Goal: Information Seeking & Learning: Learn about a topic

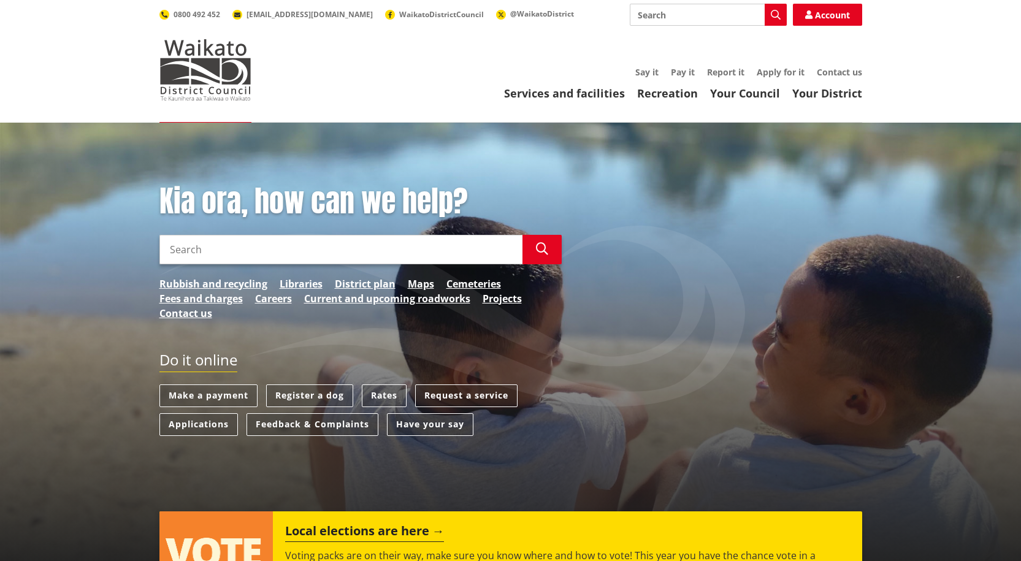
click at [758, 96] on link "Your Council" at bounding box center [745, 93] width 70 height 15
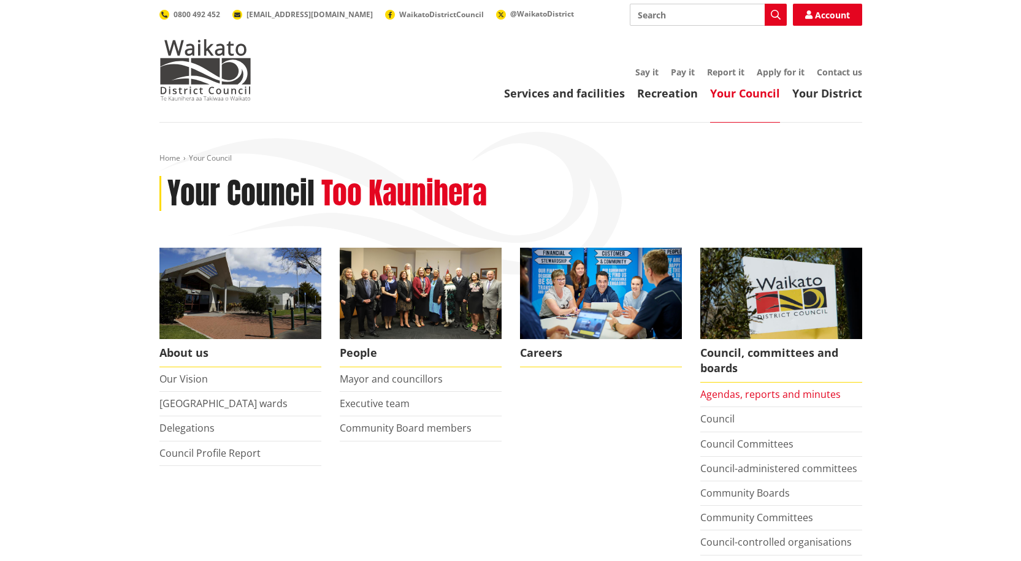
click at [743, 391] on link "Agendas, reports and minutes" at bounding box center [771, 394] width 140 height 13
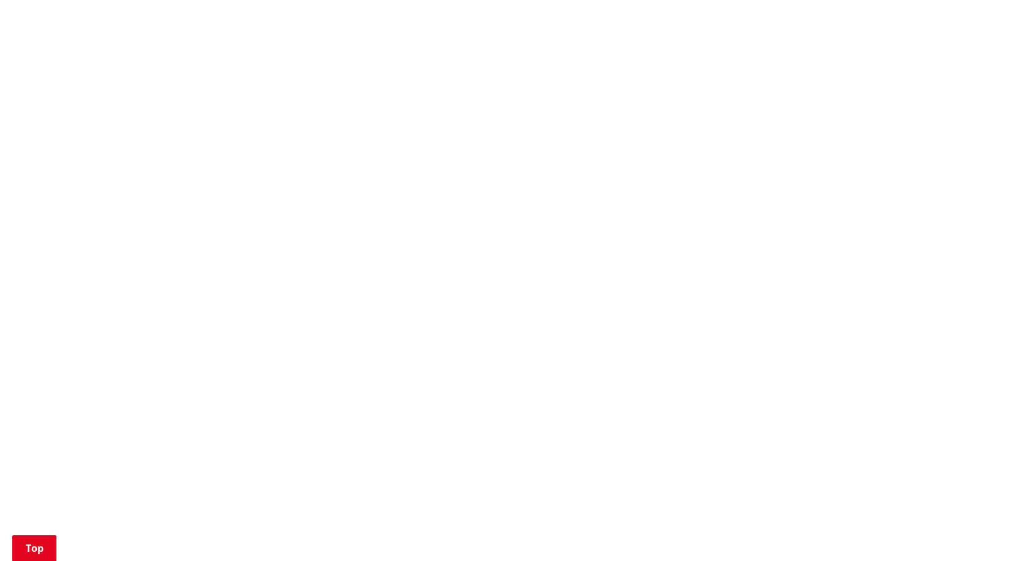
scroll to position [1104, 0]
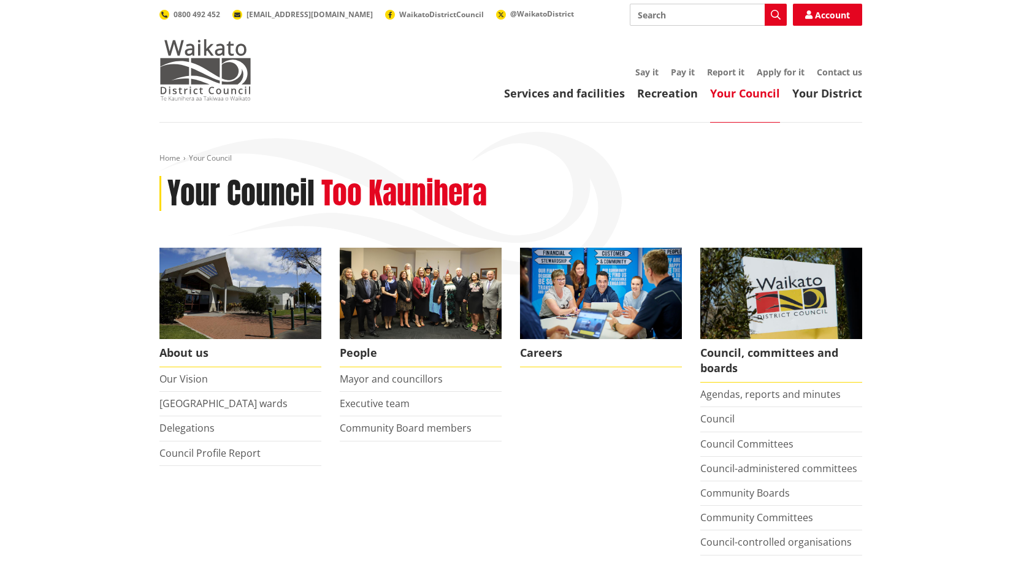
click at [231, 72] on img at bounding box center [205, 69] width 92 height 61
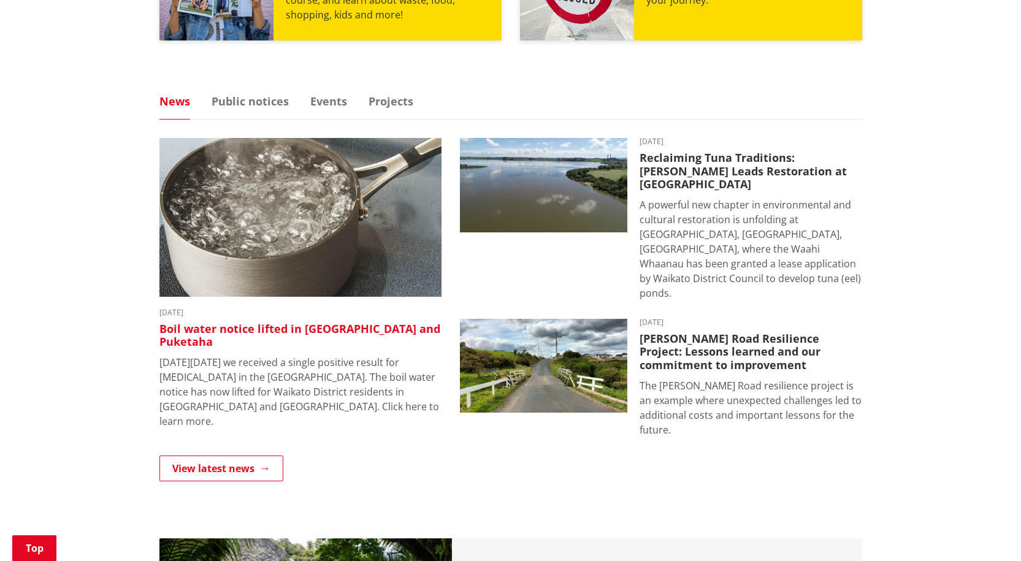
scroll to position [736, 0]
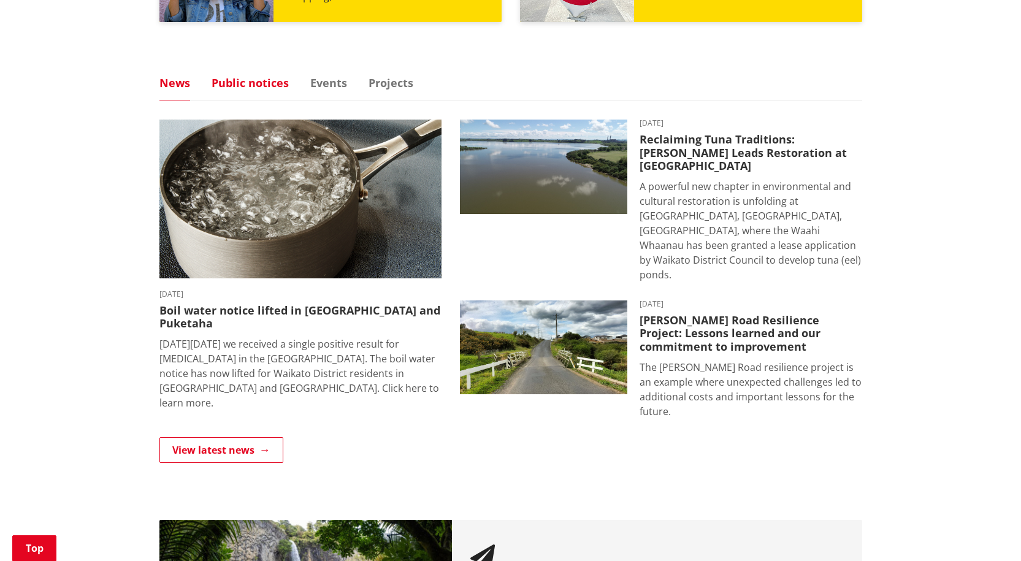
click at [249, 87] on link "Public notices" at bounding box center [250, 82] width 77 height 11
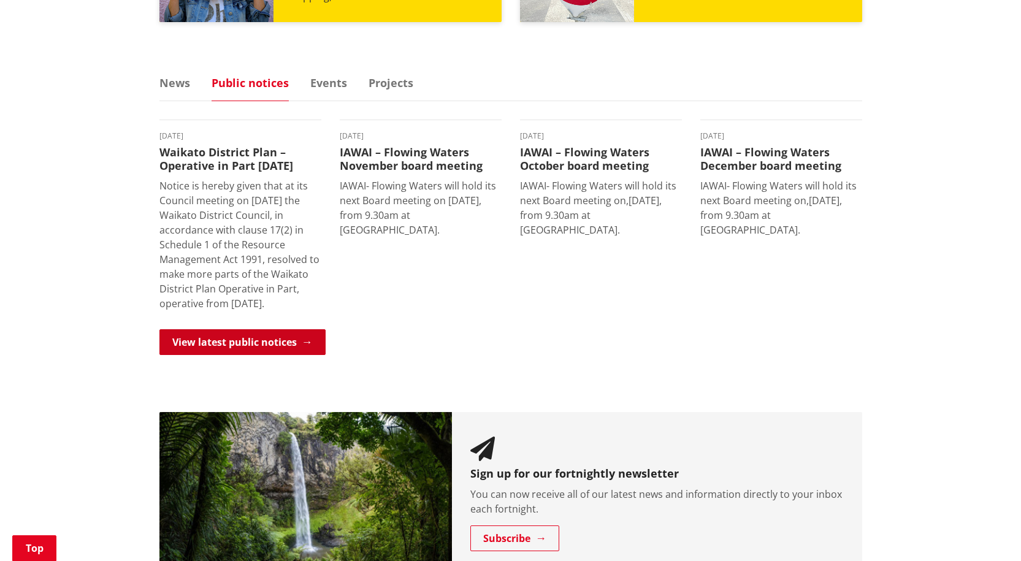
click at [241, 355] on link "View latest public notices" at bounding box center [242, 342] width 166 height 26
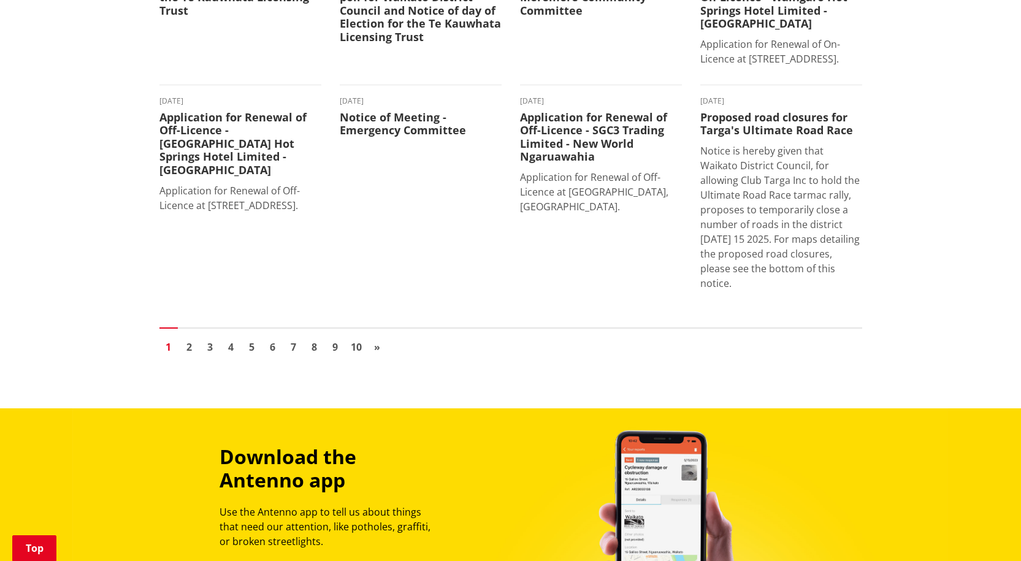
scroll to position [1043, 0]
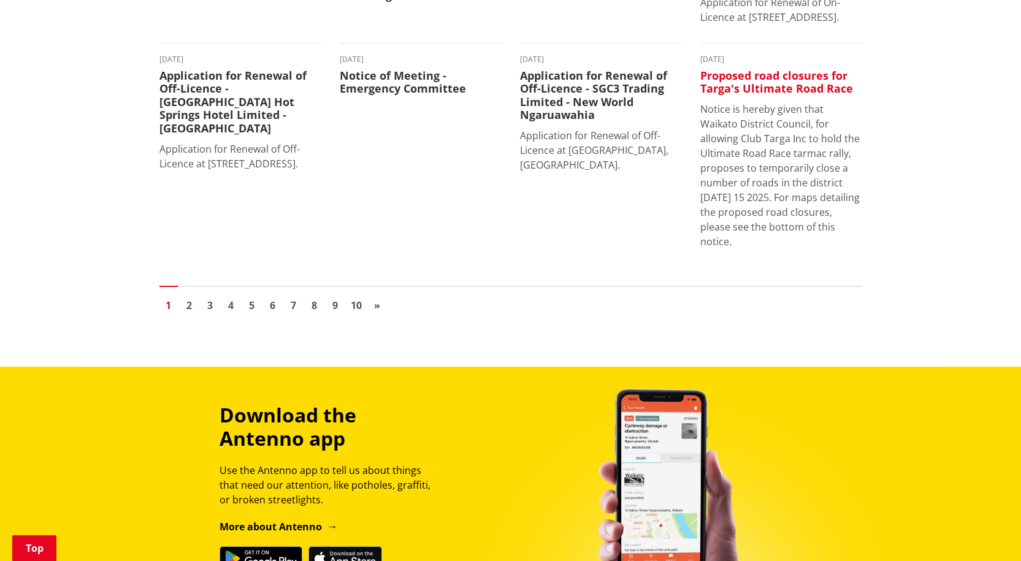
click at [747, 171] on p "Notice is hereby given that Waikato District Council, for allowing Club Targa I…" at bounding box center [782, 175] width 162 height 147
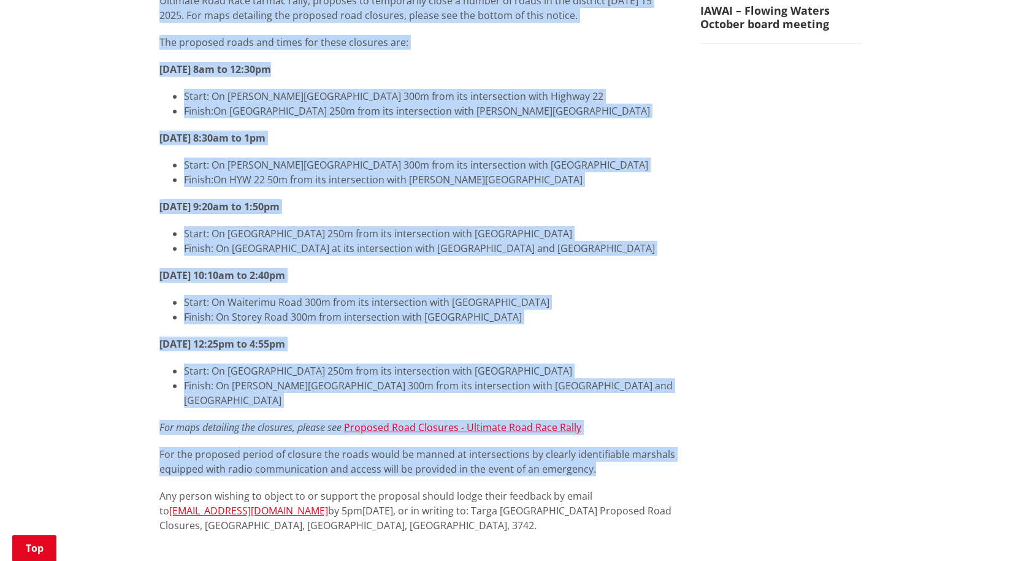
scroll to position [72, 0]
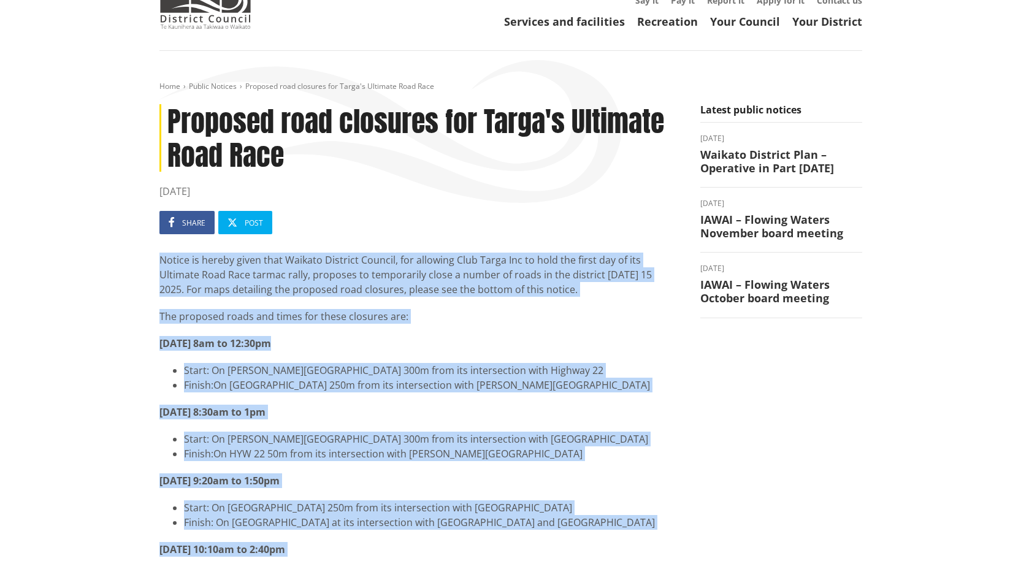
drag, startPoint x: 590, startPoint y: 373, endPoint x: 138, endPoint y: 263, distance: 465.4
copy div "Notice is hereby given that Waikato District Council, for allowing Club Targa I…"
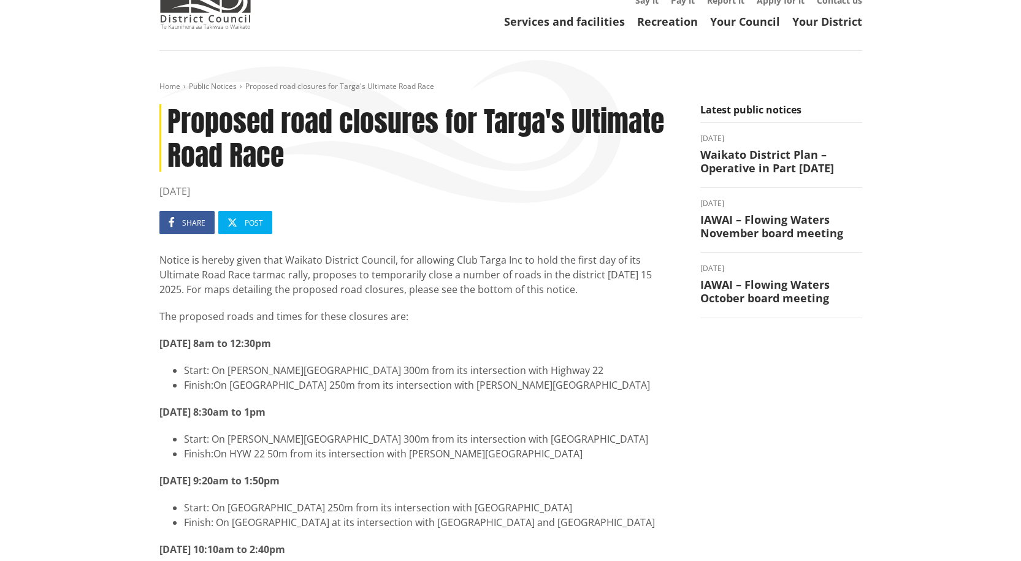
click at [282, 157] on h1 "Proposed road closures for Targa's Ultimate Road Race" at bounding box center [420, 137] width 523 height 67
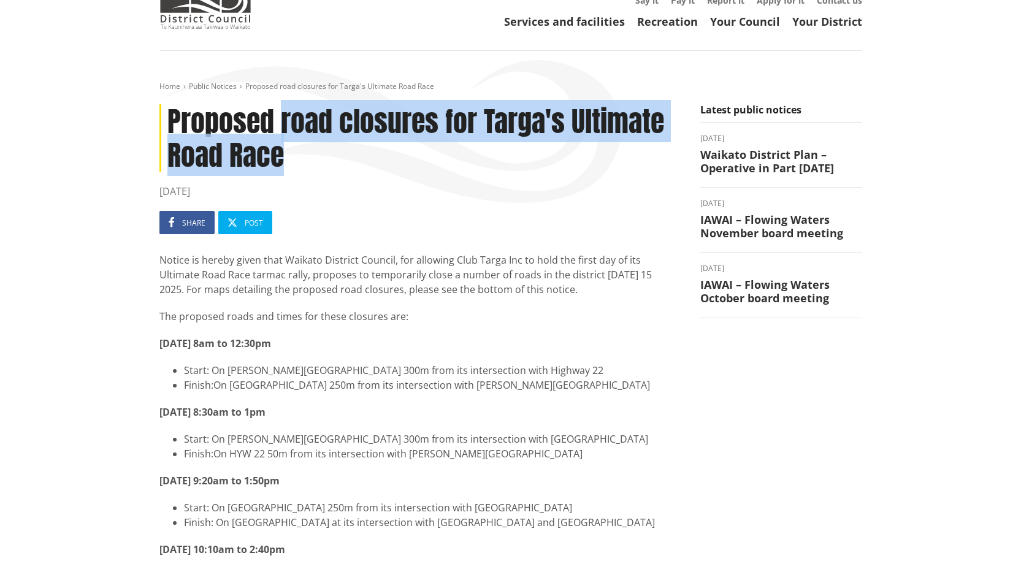
drag, startPoint x: 283, startPoint y: 155, endPoint x: 280, endPoint y: 121, distance: 33.3
click at [280, 121] on h1 "Proposed road closures for Targa's Ultimate Road Race" at bounding box center [420, 137] width 523 height 67
copy h1 "road closures for Targa's Ultimate Road Race"
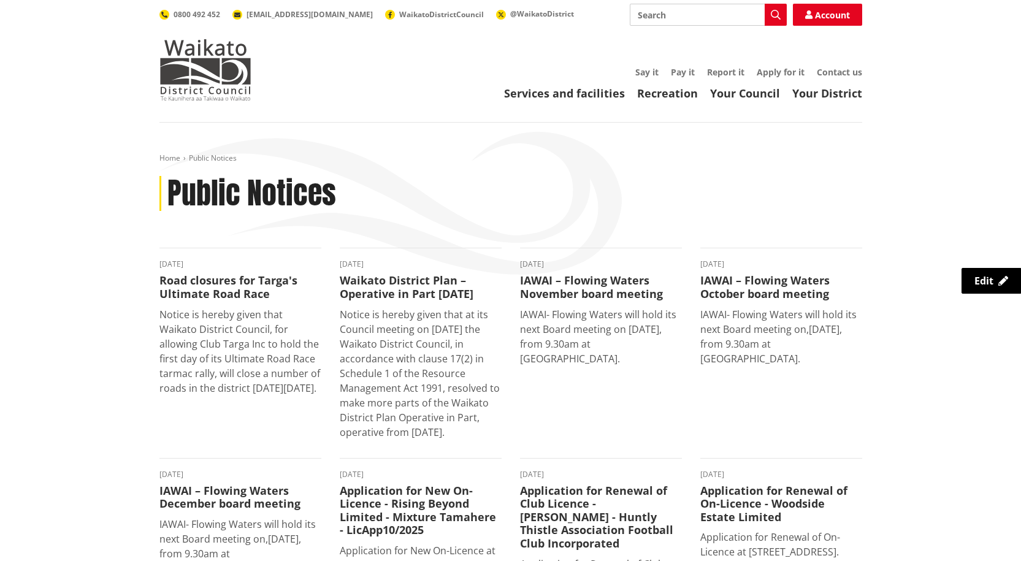
click at [734, 90] on link "Your Council" at bounding box center [745, 93] width 70 height 15
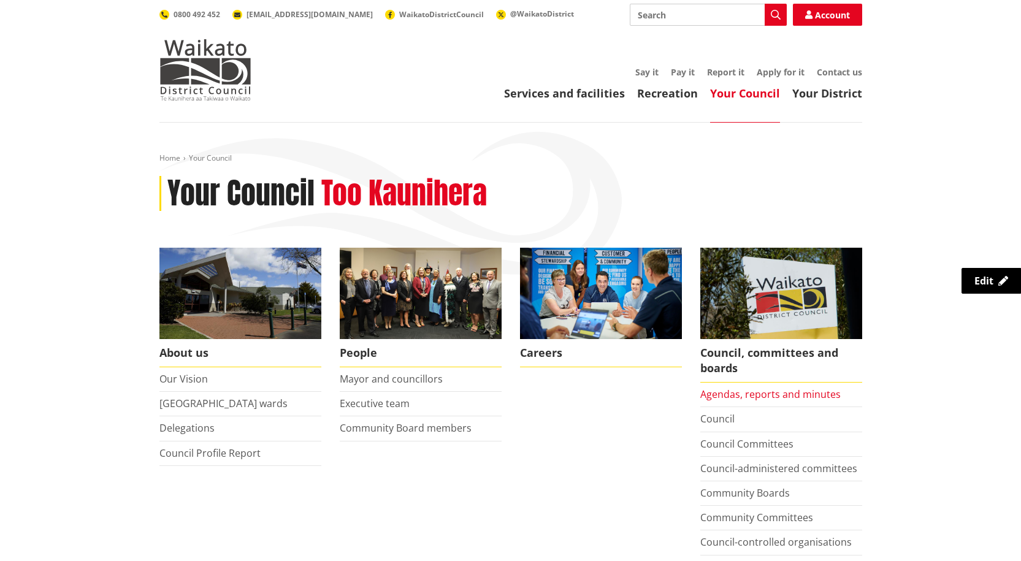
click at [775, 394] on link "Agendas, reports and minutes" at bounding box center [771, 394] width 140 height 13
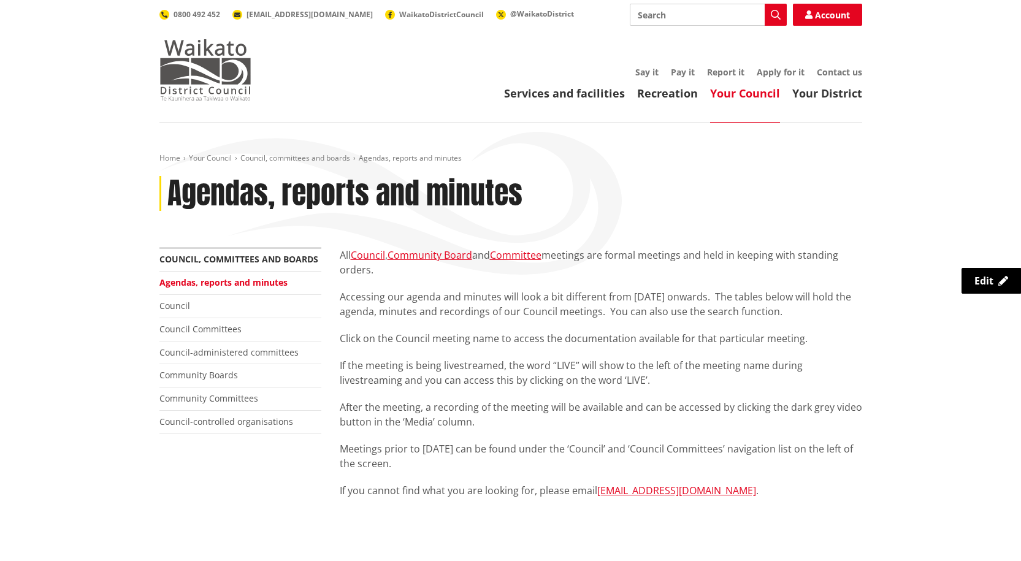
click at [207, 76] on img at bounding box center [205, 69] width 92 height 61
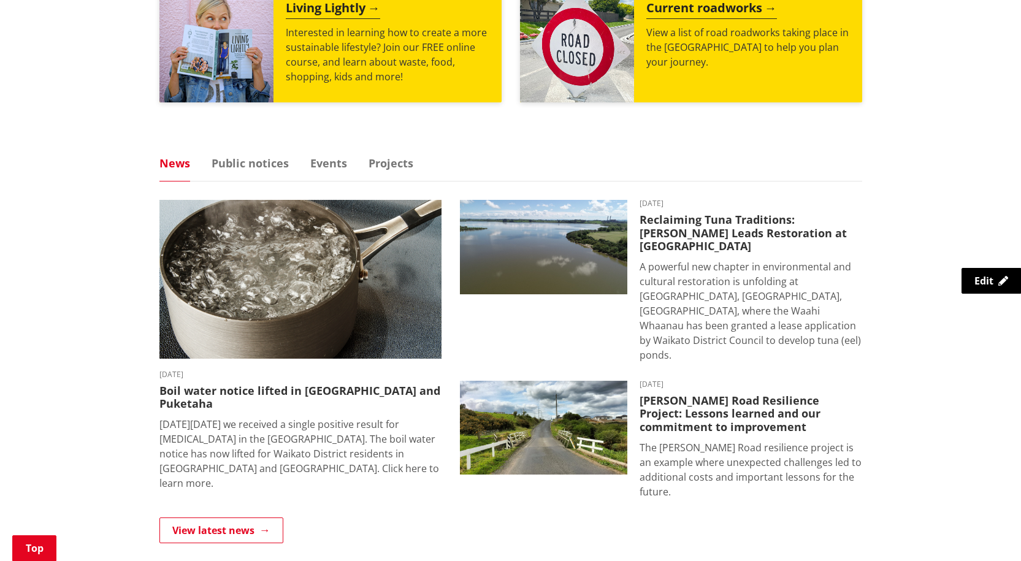
scroll to position [675, 0]
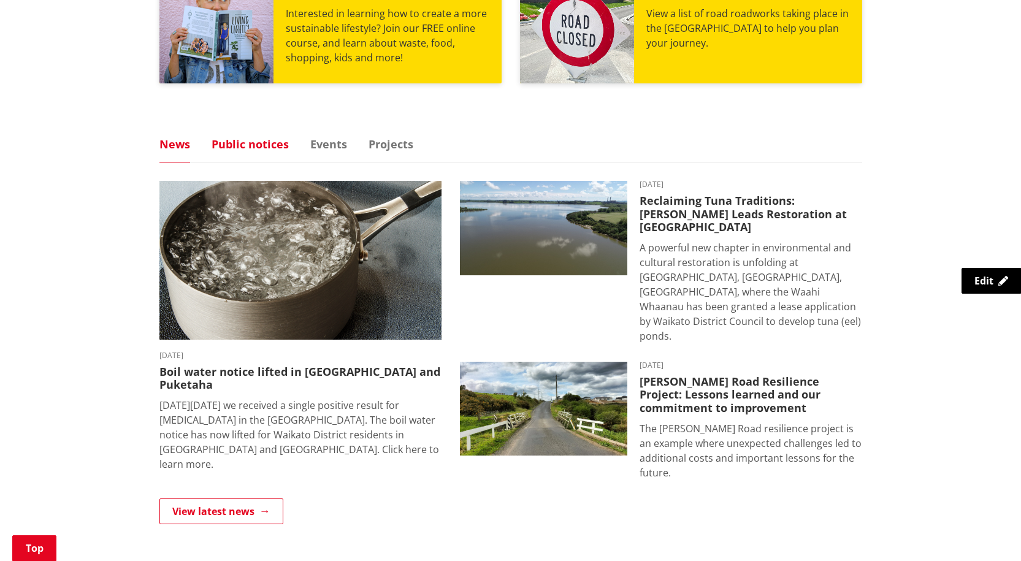
click at [256, 146] on link "Public notices" at bounding box center [250, 144] width 77 height 11
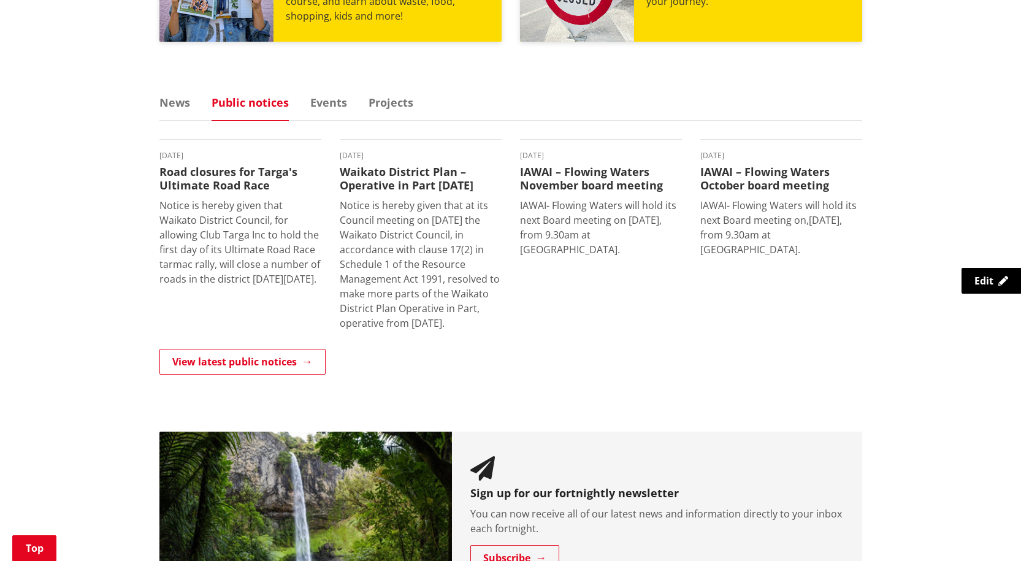
scroll to position [797, 0]
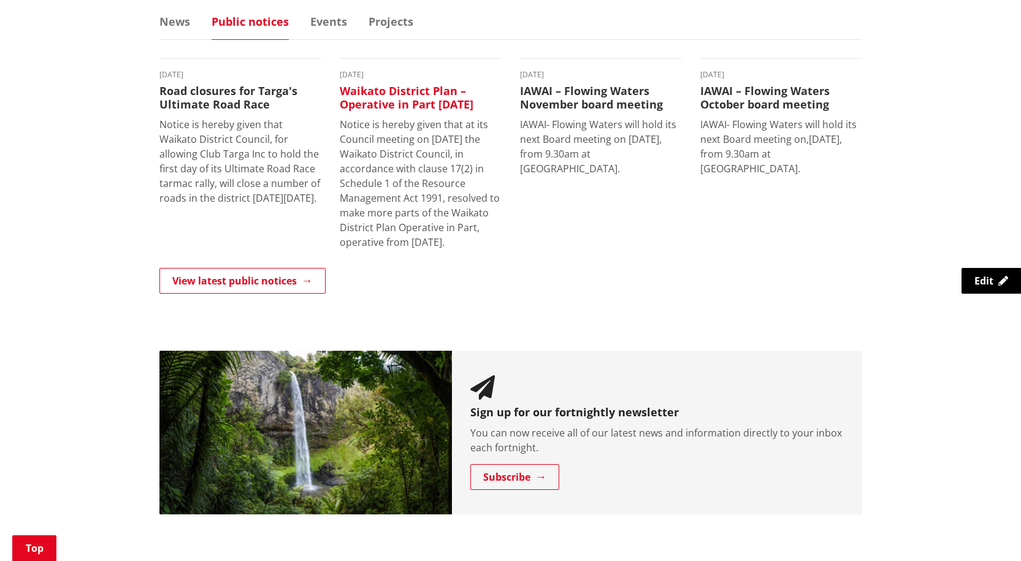
click at [427, 94] on h3 "Waikato District Plan – Operative in Part [DATE]" at bounding box center [421, 98] width 162 height 26
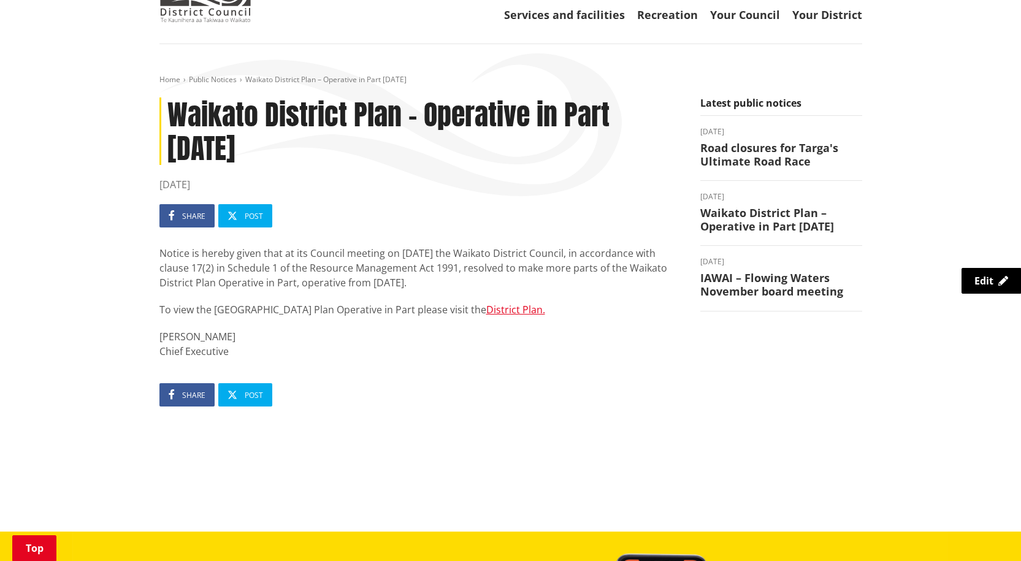
scroll to position [245, 0]
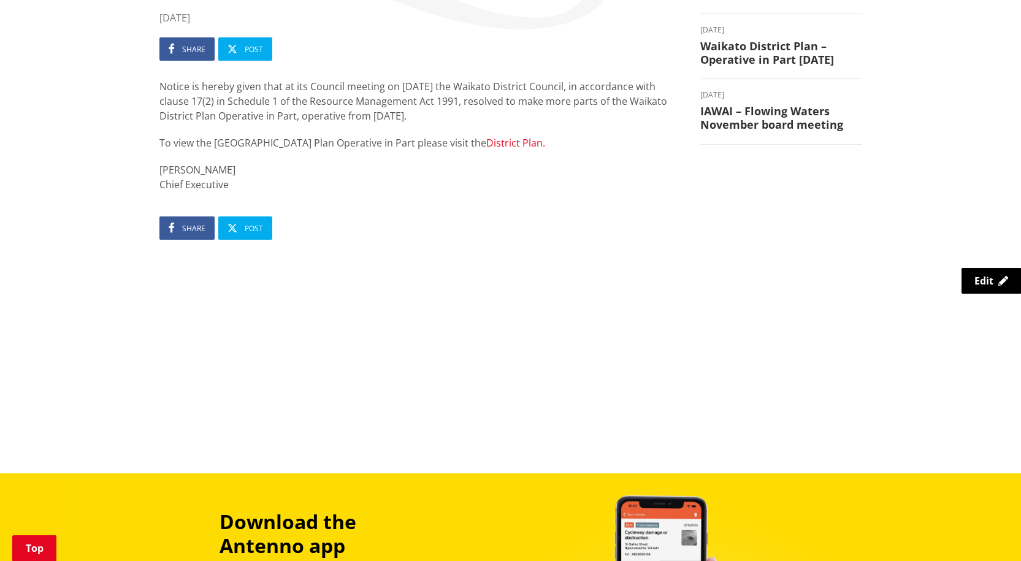
click at [488, 141] on link "District Plan." at bounding box center [515, 142] width 59 height 13
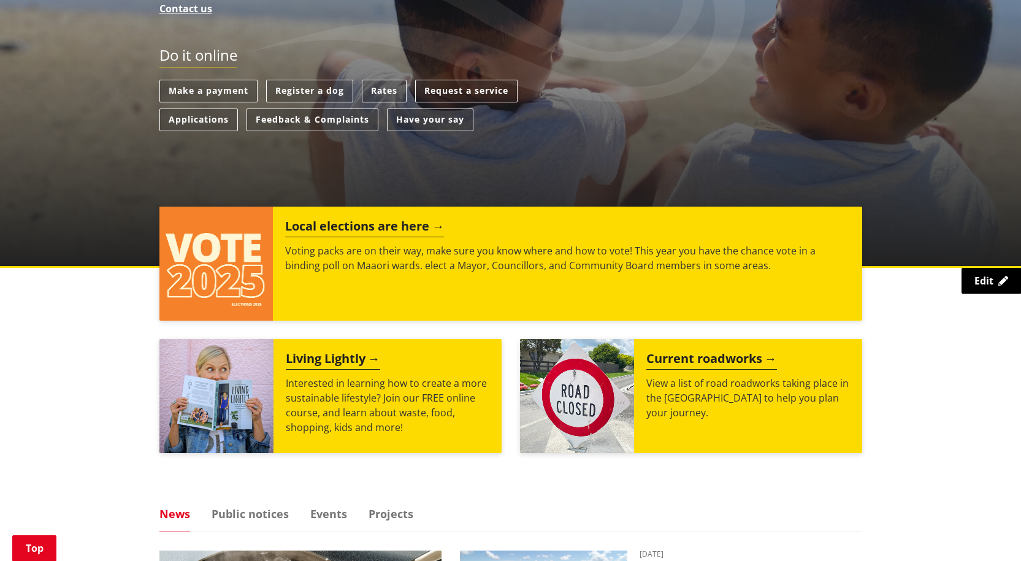
scroll to position [307, 0]
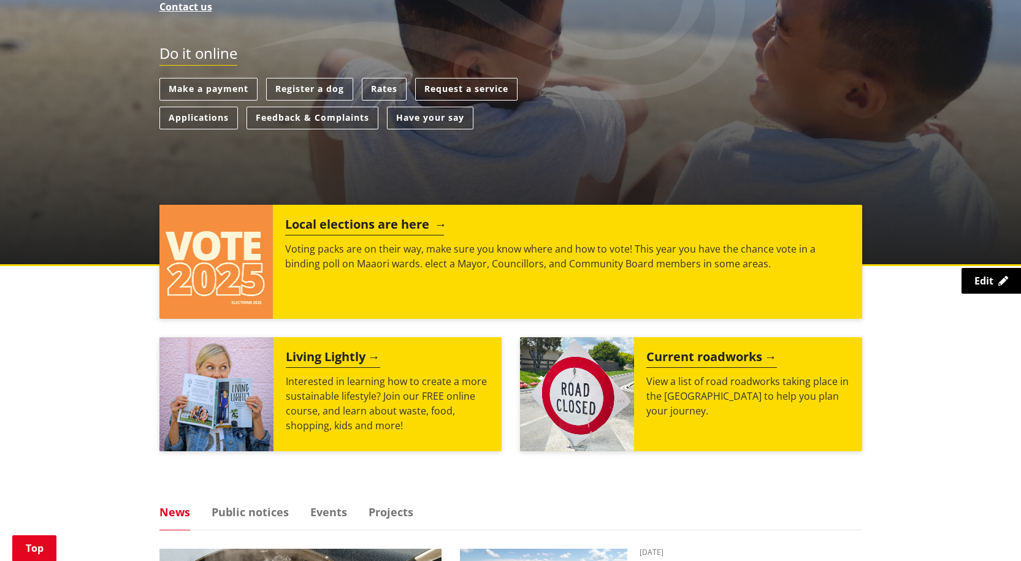
click at [379, 223] on h2 "Local elections are here" at bounding box center [364, 226] width 159 height 18
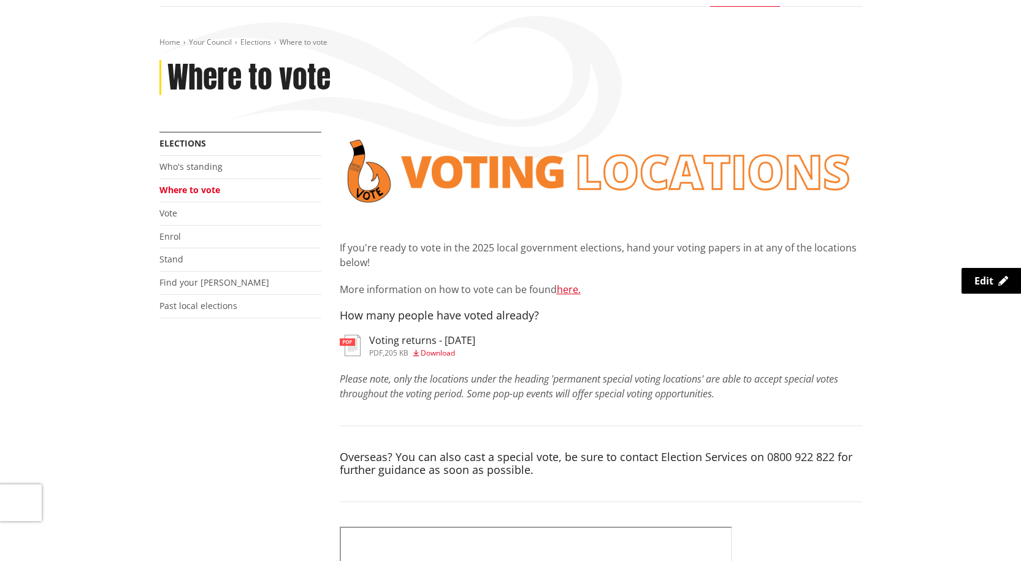
scroll to position [184, 0]
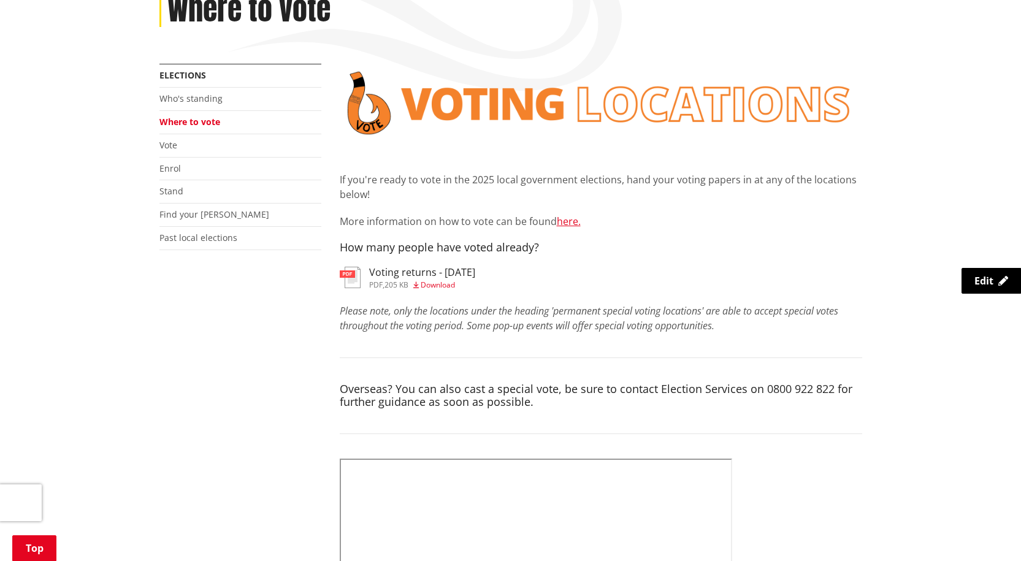
click at [441, 285] on span "Download" at bounding box center [438, 285] width 34 height 10
